Goal: Subscribe to service/newsletter

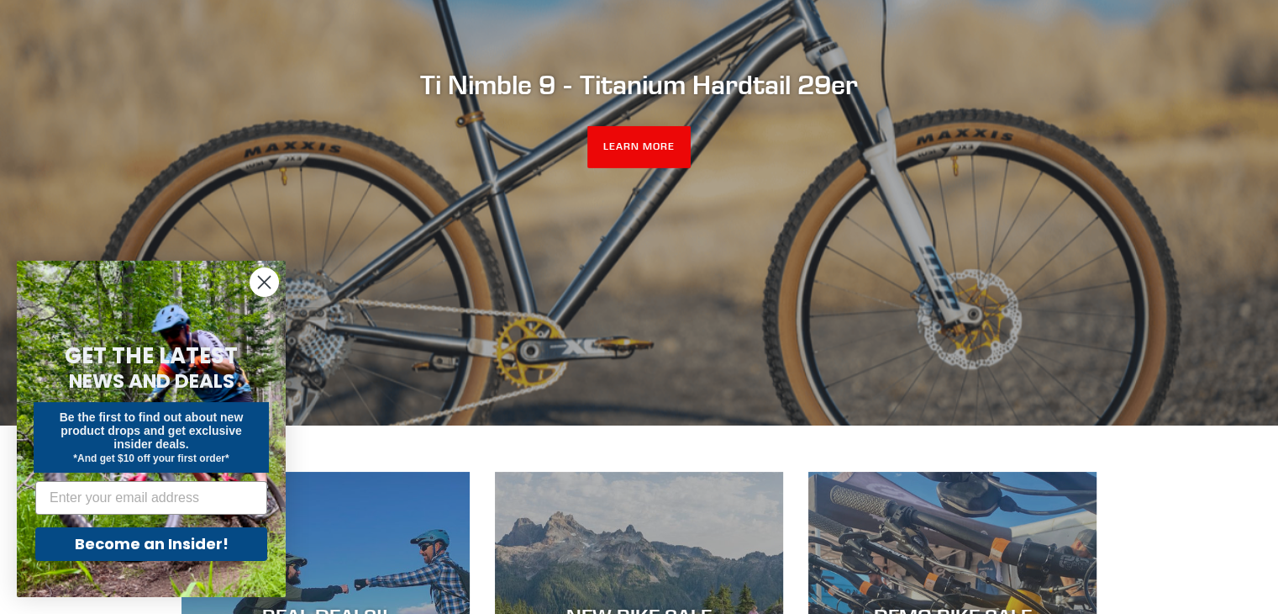
scroll to position [305, 0]
click at [644, 140] on link "LEARN MORE" at bounding box center [638, 146] width 103 height 42
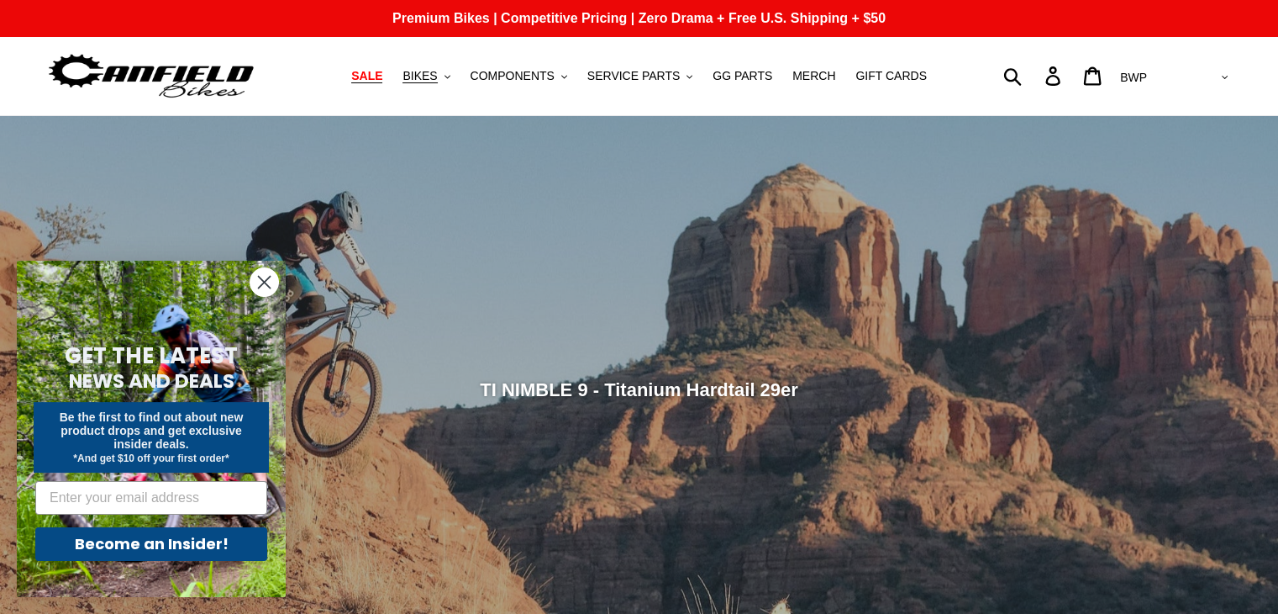
click at [382, 81] on span "SALE" at bounding box center [366, 76] width 31 height 14
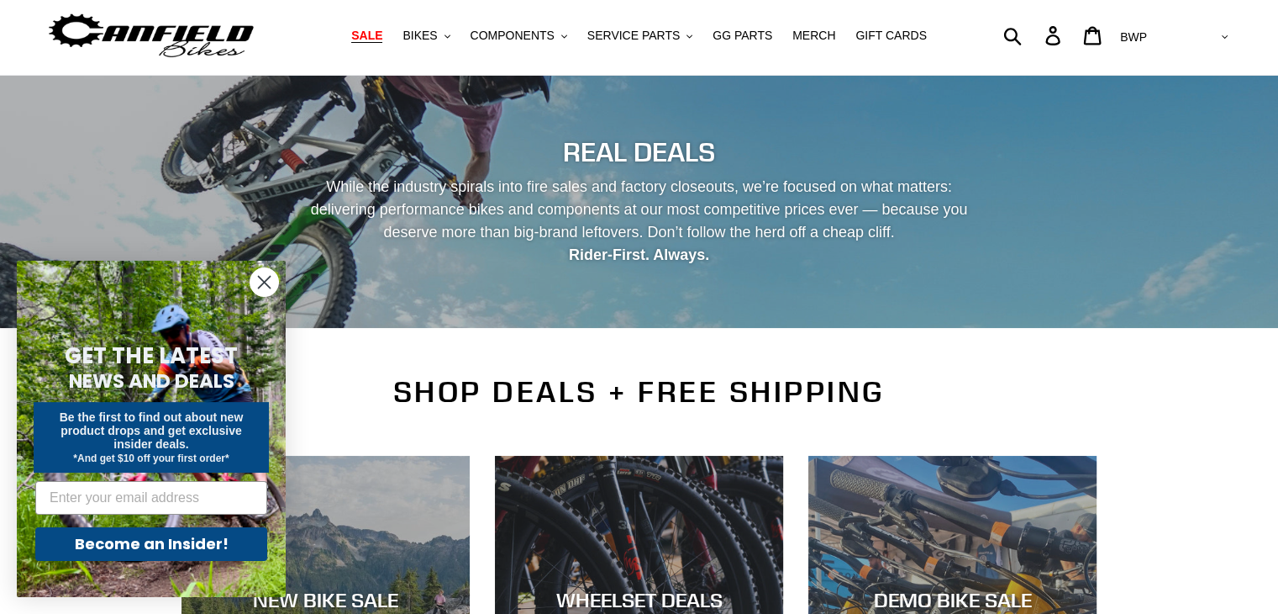
scroll to position [40, 0]
click at [72, 498] on input "Email" at bounding box center [151, 498] width 232 height 34
type input "steveamoss55@hotmail.com"
click at [178, 550] on button "Become an Insider!" at bounding box center [151, 544] width 232 height 34
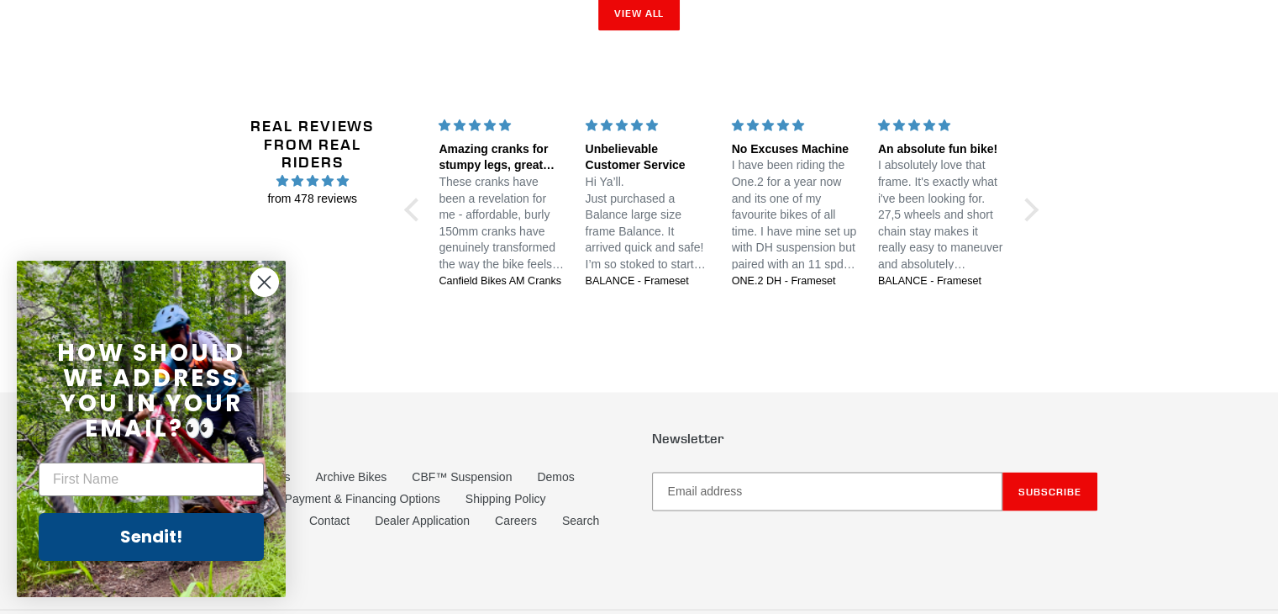
scroll to position [2958, 0]
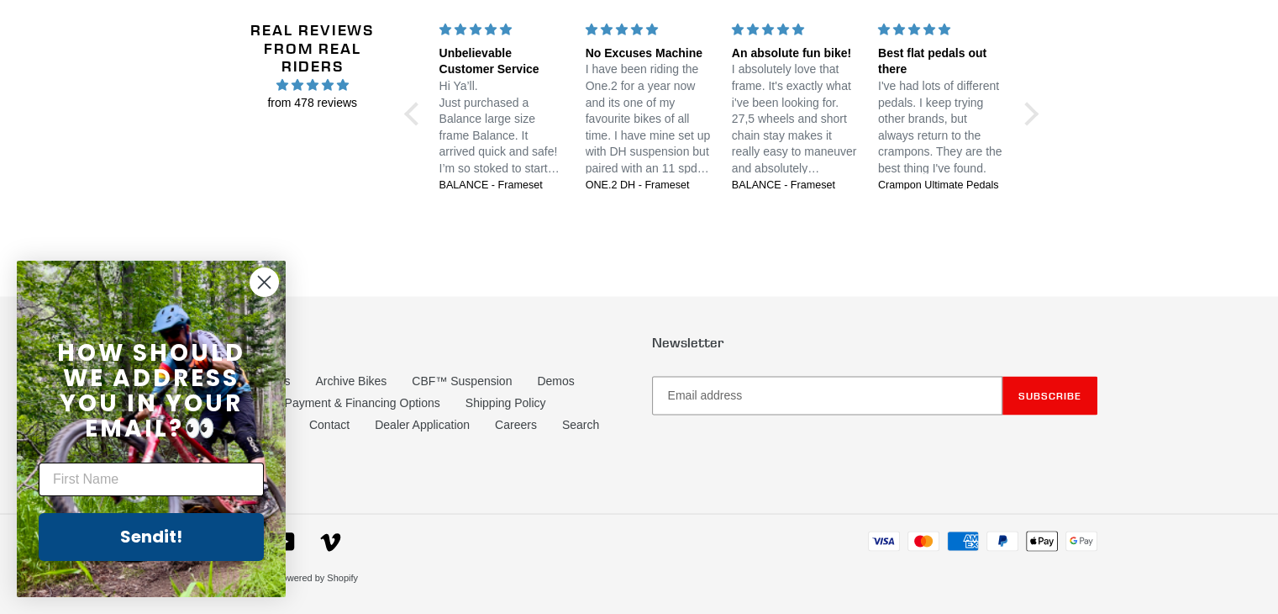
click at [57, 487] on input "First Name" at bounding box center [151, 479] width 225 height 34
type input "steve"
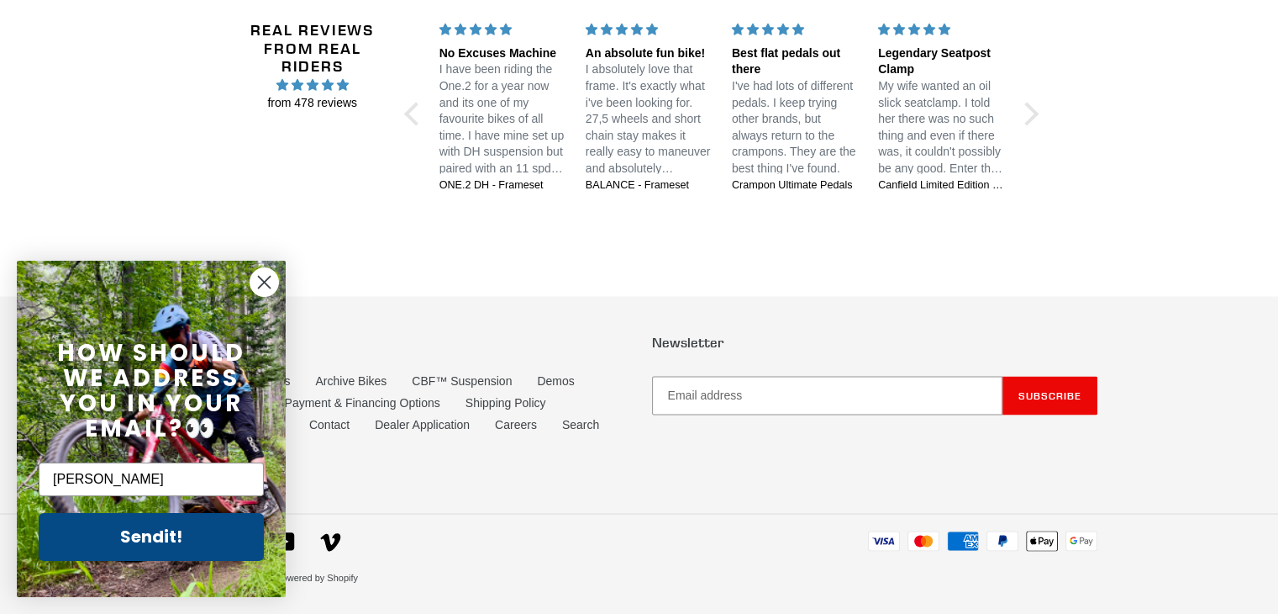
click at [183, 539] on button "Sendit!" at bounding box center [151, 537] width 225 height 48
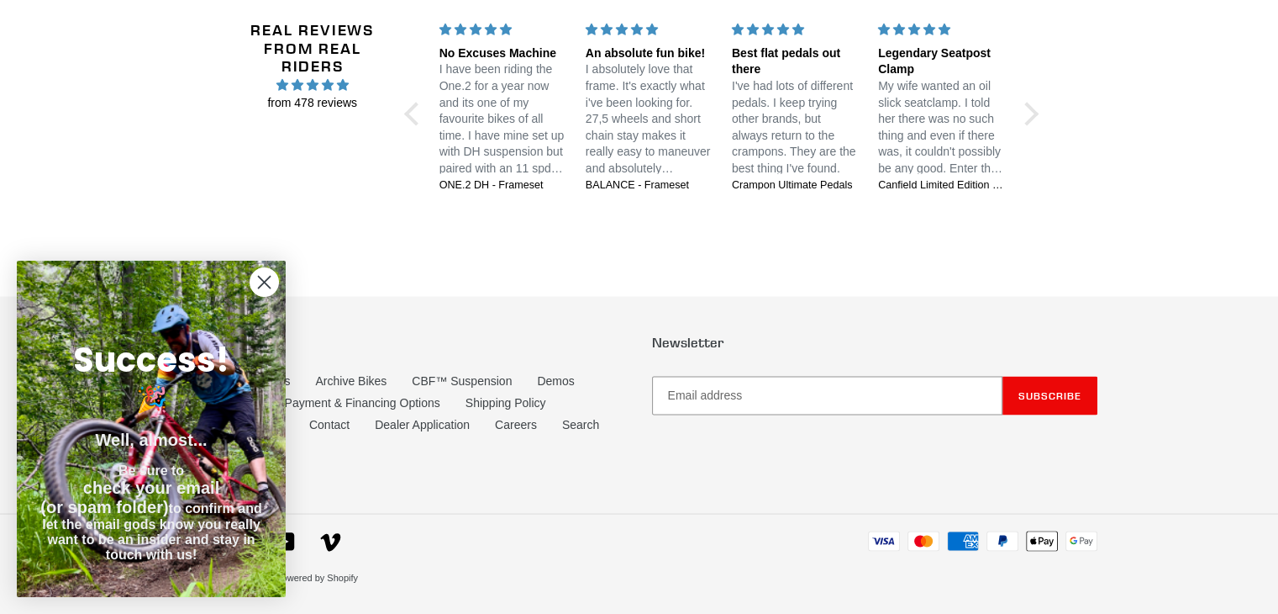
click at [574, 458] on div "Quick links About Canfield Bikes Archive Bikes CBF™ Suspension Demos News FAQ P…" at bounding box center [640, 404] width 916 height 140
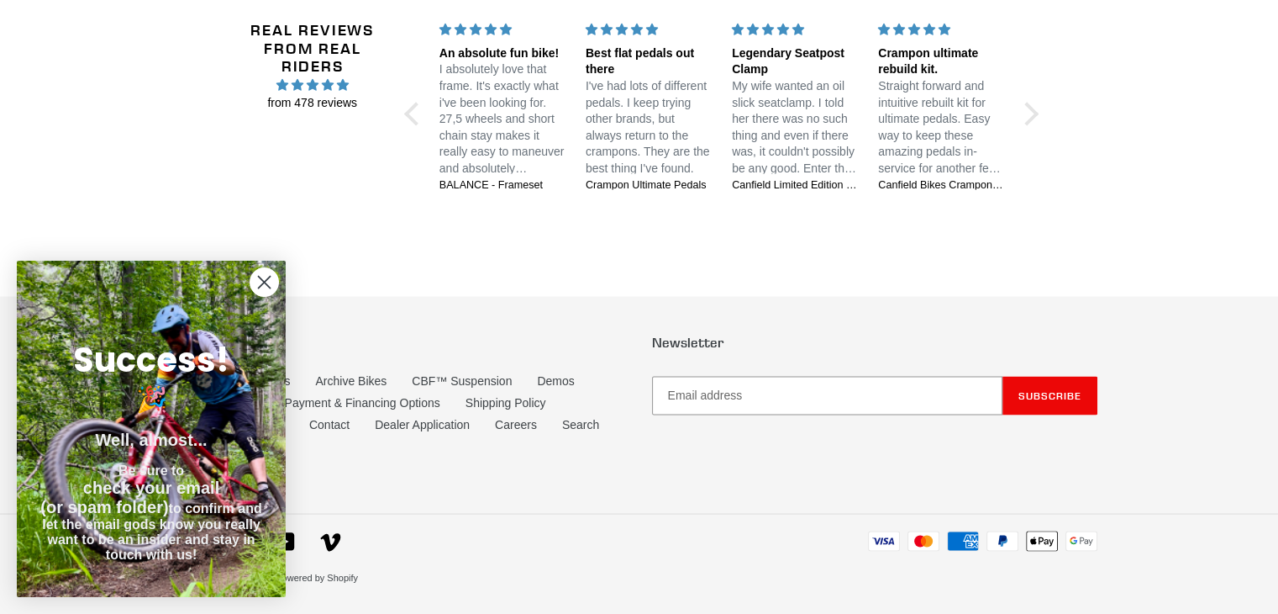
click at [263, 278] on circle "Close dialog" at bounding box center [264, 282] width 28 height 28
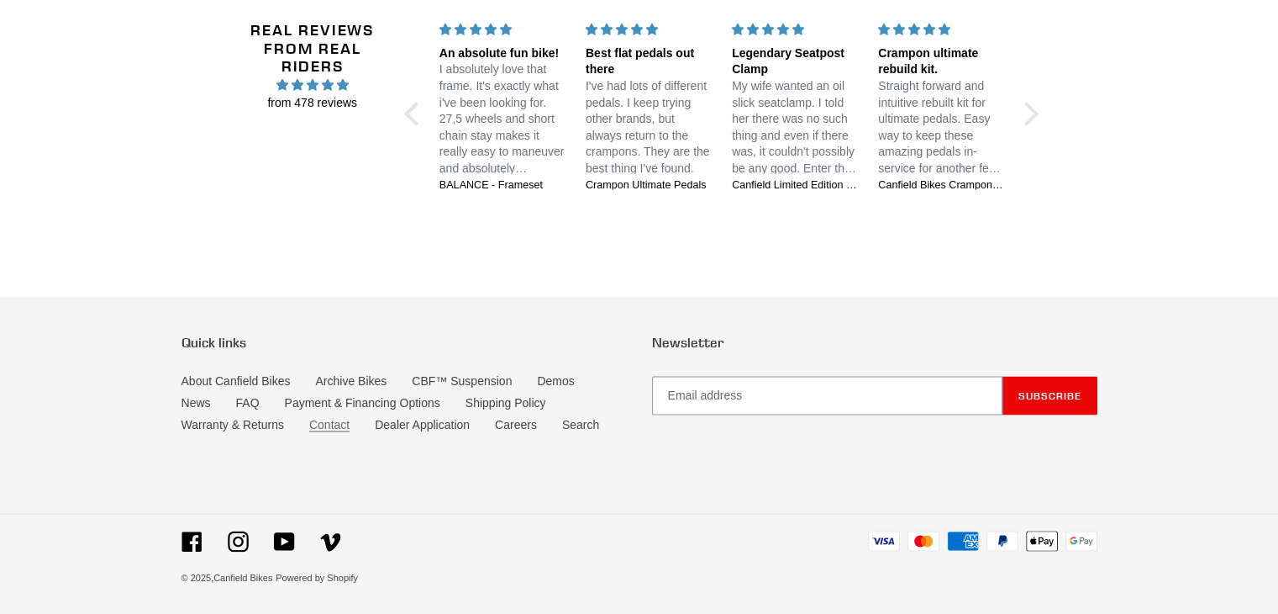
click at [335, 425] on link "Contact" at bounding box center [329, 424] width 40 height 14
